Goal: Task Accomplishment & Management: Manage account settings

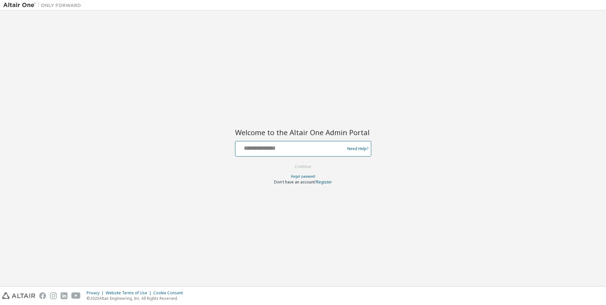
click at [293, 146] on input "text" at bounding box center [291, 147] width 106 height 9
click at [287, 150] on input "text" at bounding box center [291, 147] width 106 height 9
type input "**********"
click at [288, 162] on button "Continue" at bounding box center [303, 167] width 30 height 10
